Goal: Task Accomplishment & Management: Manage account settings

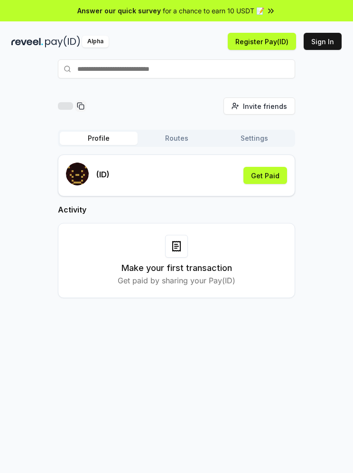
click at [330, 39] on button "Sign In" at bounding box center [323, 41] width 38 height 17
click at [270, 174] on button "Get Paid" at bounding box center [266, 175] width 44 height 17
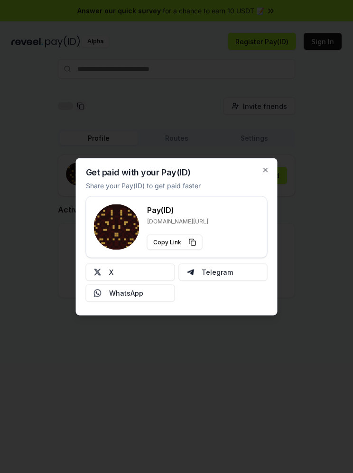
click at [266, 171] on icon "button" at bounding box center [266, 170] width 8 height 8
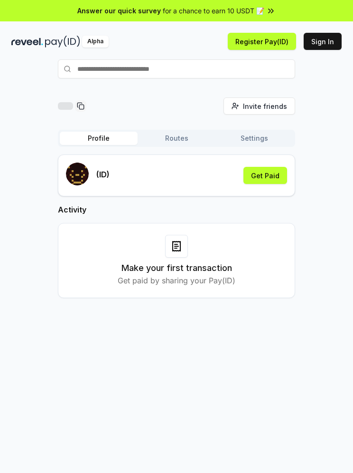
click at [190, 143] on button "Routes" at bounding box center [177, 138] width 78 height 13
